Goal: Task Accomplishment & Management: Manage account settings

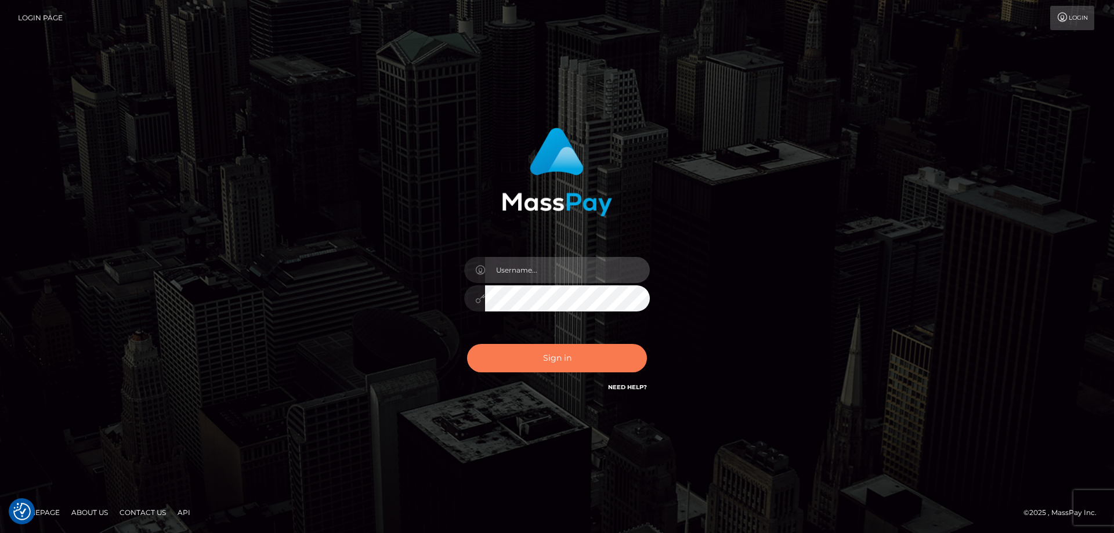
type input "[PERSON_NAME].ctfo"
click at [557, 367] on button "Sign in" at bounding box center [557, 358] width 180 height 28
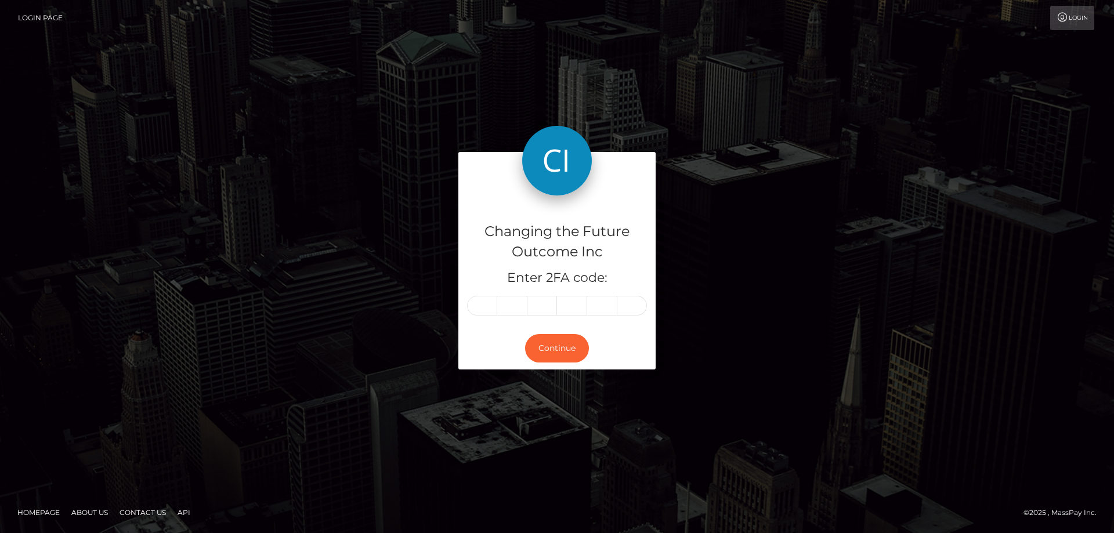
click at [480, 306] on input "text" at bounding box center [482, 306] width 30 height 20
type input "2"
type input "6"
type input "9"
type input "3"
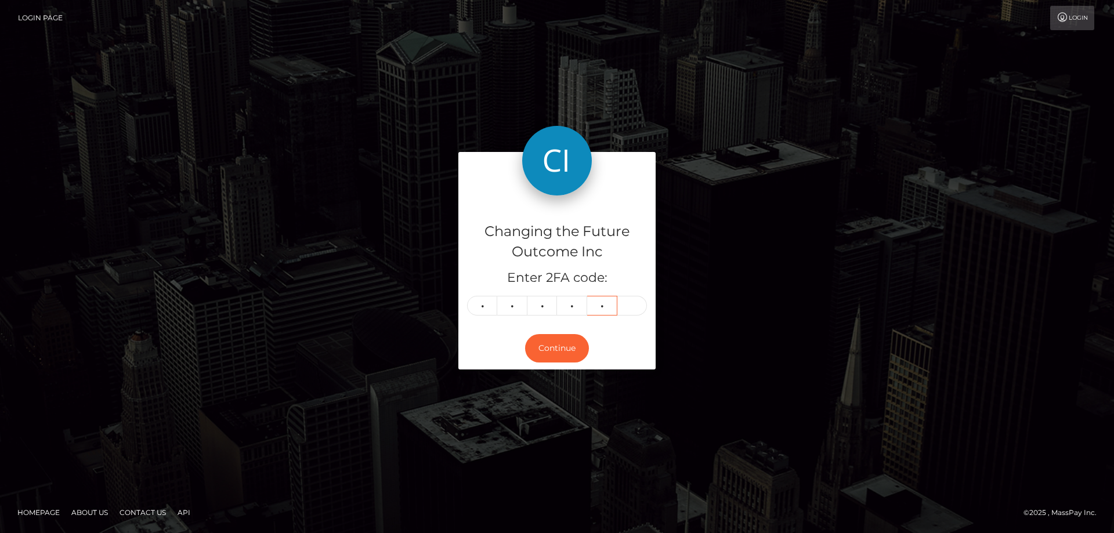
type input "8"
type input "4"
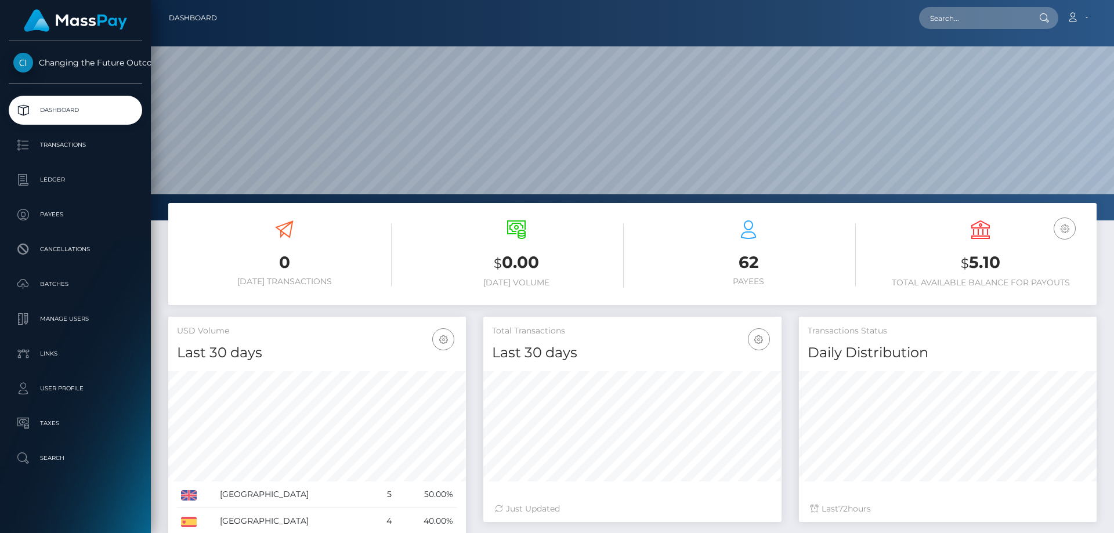
scroll to position [206, 298]
